Goal: Transaction & Acquisition: Purchase product/service

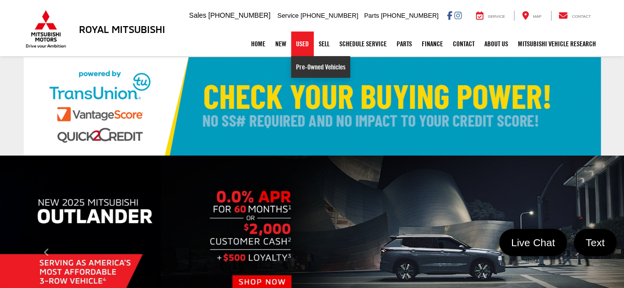
click at [301, 67] on link "Pre-Owned Vehicles" at bounding box center [320, 67] width 59 height 22
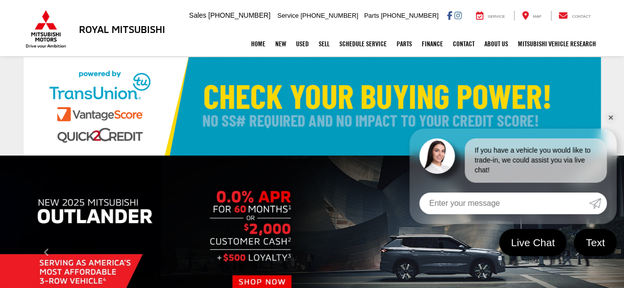
click at [610, 115] on link "✕" at bounding box center [610, 118] width 12 height 12
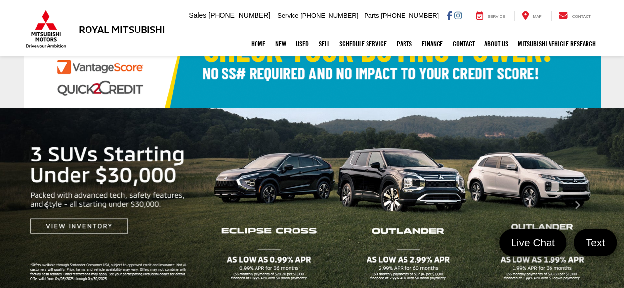
scroll to position [49, 0]
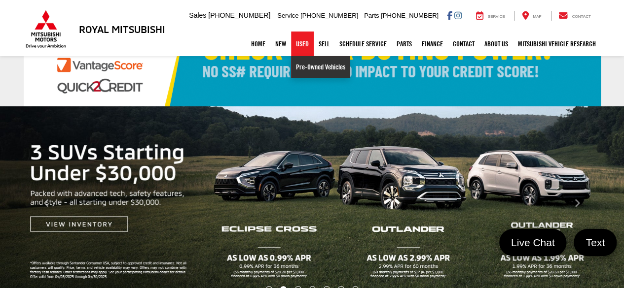
click at [303, 66] on link "Pre-Owned Vehicles" at bounding box center [320, 67] width 59 height 22
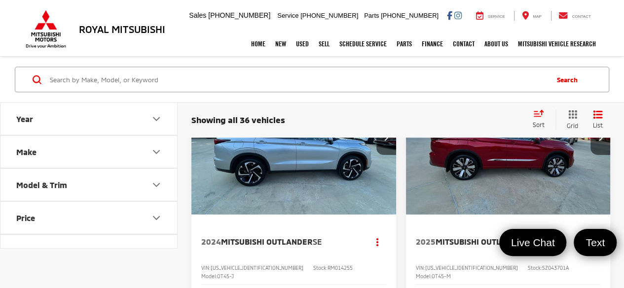
scroll to position [937, 0]
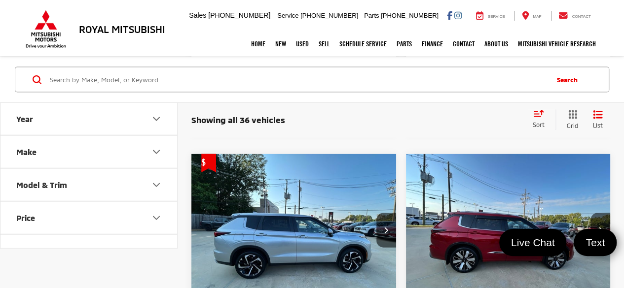
click at [541, 115] on icon "Select sort value" at bounding box center [538, 113] width 11 height 7
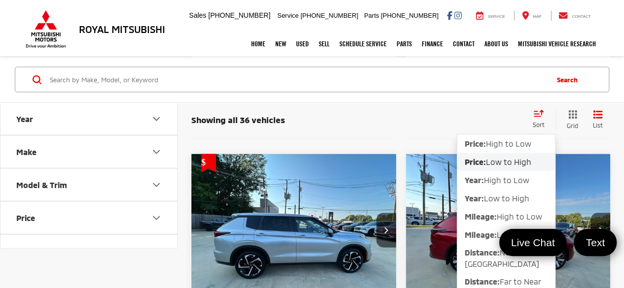
click at [510, 166] on span "Low to High" at bounding box center [508, 161] width 45 height 9
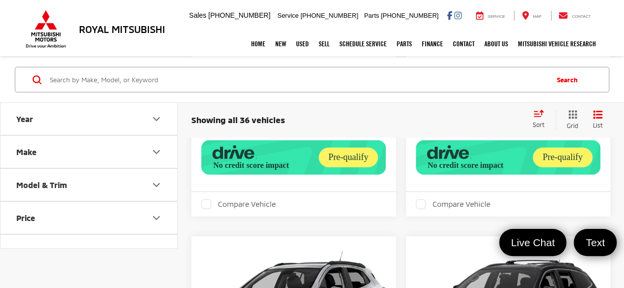
scroll to position [1331, 0]
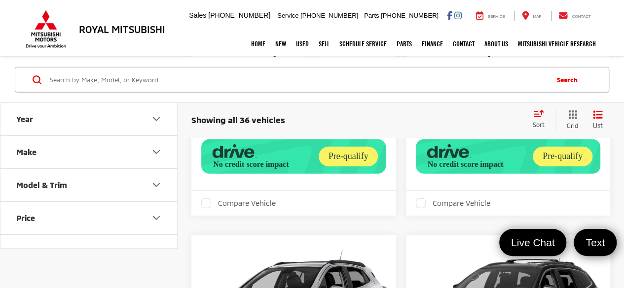
click at [151, 183] on icon "Model & Trim" at bounding box center [156, 185] width 12 height 12
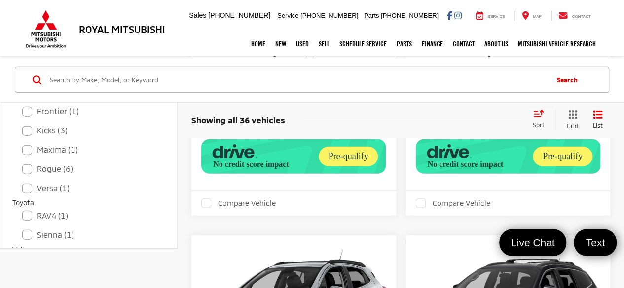
scroll to position [394, 0]
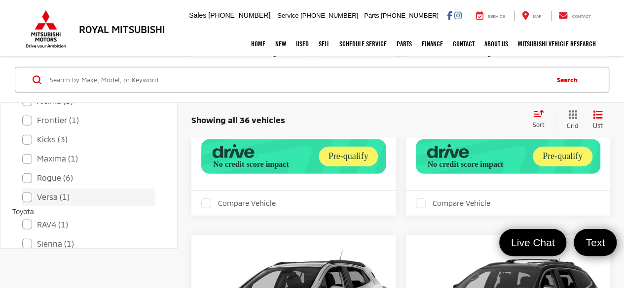
click at [29, 196] on label "Versa (1)" at bounding box center [88, 197] width 133 height 17
click at [23, 191] on input "Versa (1)" at bounding box center [22, 191] width 0 height 0
checkbox input "true"
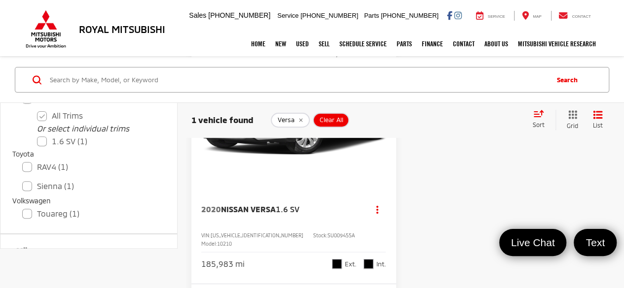
scroll to position [99, 0]
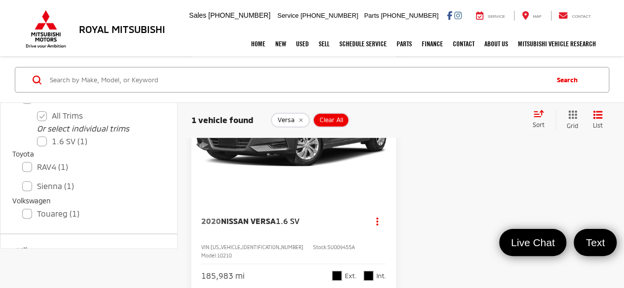
click at [269, 176] on img "2020 Nissan Versa 1.6 SV 0" at bounding box center [294, 117] width 206 height 154
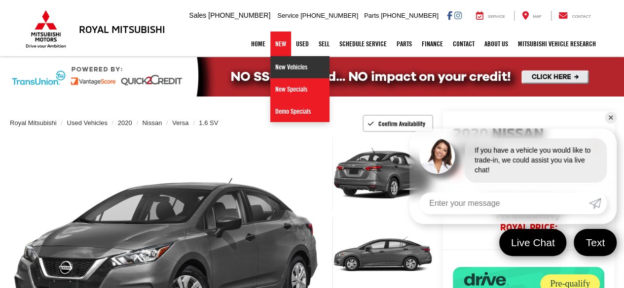
click at [274, 70] on link "New Vehicles" at bounding box center [299, 67] width 59 height 22
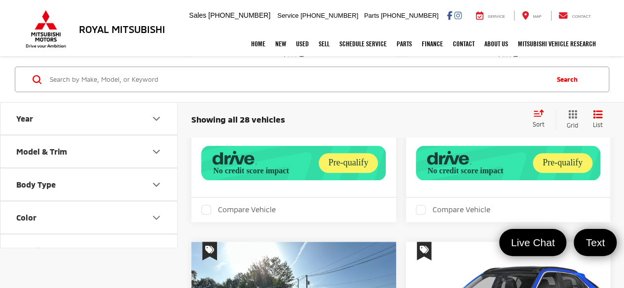
scroll to position [247, 0]
